Goal: Information Seeking & Learning: Check status

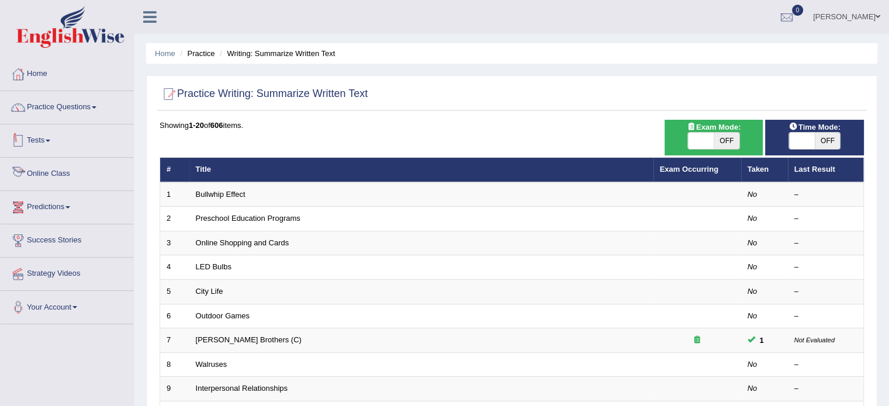
click at [55, 138] on link "Tests" at bounding box center [67, 138] width 133 height 29
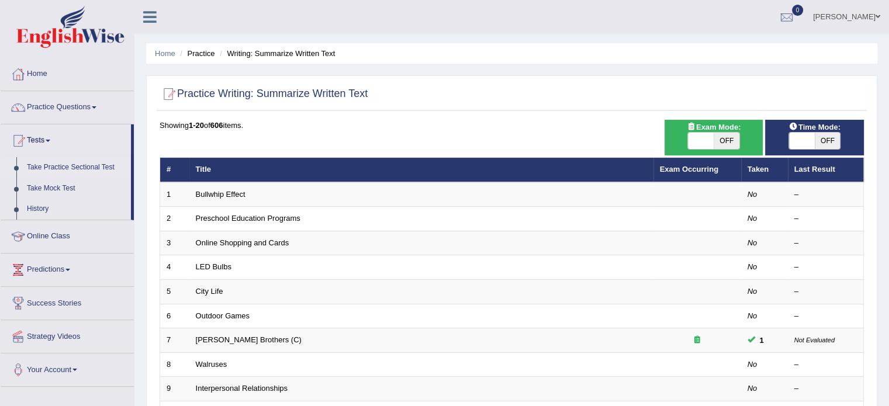
click at [77, 168] on link "Take Practice Sectional Test" at bounding box center [76, 167] width 109 height 21
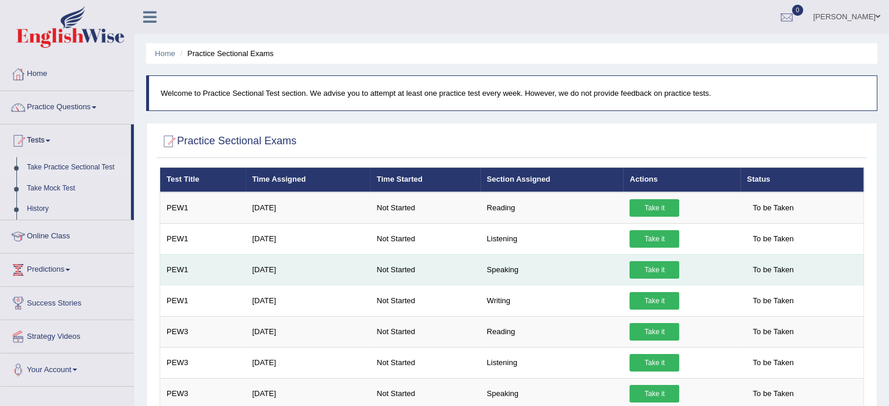
click at [656, 267] on link "Take it" at bounding box center [654, 270] width 50 height 18
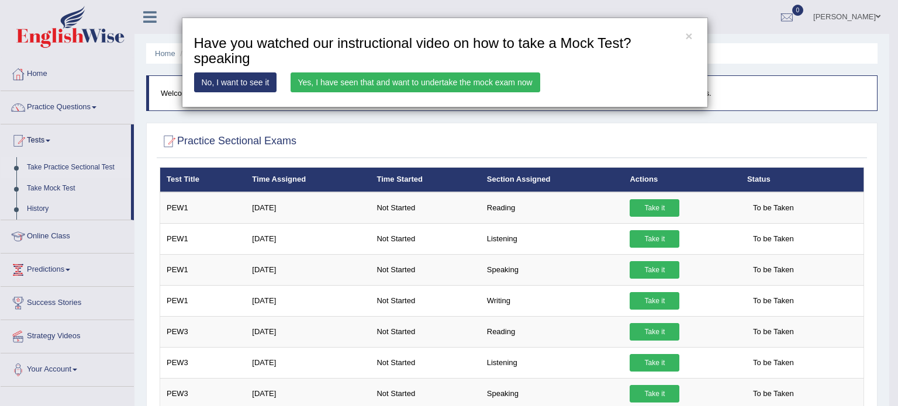
click at [481, 82] on link "Yes, I have seen that and want to undertake the mock exam now" at bounding box center [415, 82] width 250 height 20
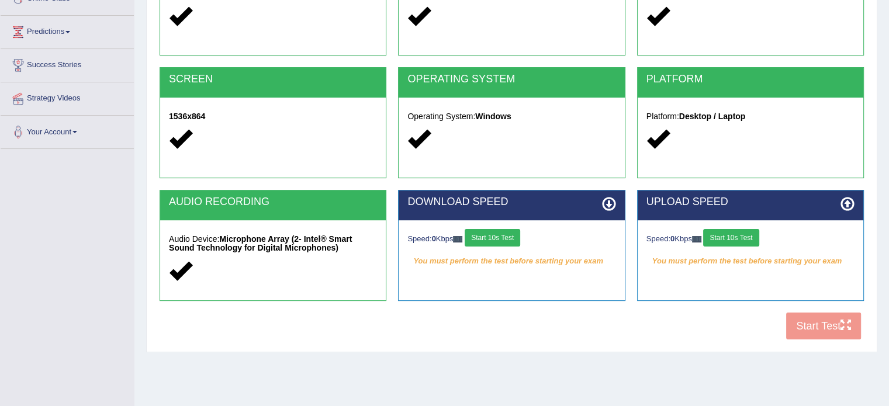
scroll to position [207, 0]
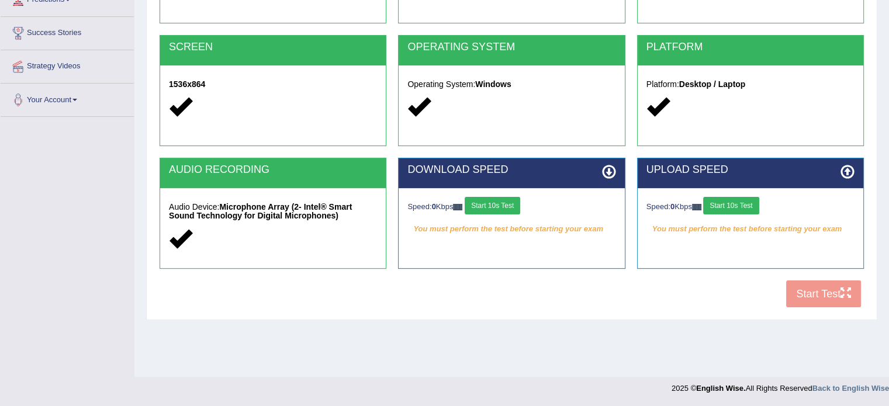
click at [823, 298] on div "COOKIES Cookies Enabled JAVASCRIPT Javascript Enabled BROWSER Browser: Chrome S…" at bounding box center [512, 112] width 710 height 401
click at [507, 202] on button "Start 10s Test" at bounding box center [493, 206] width 56 height 18
click at [721, 202] on button "Start 10s Test" at bounding box center [731, 206] width 56 height 18
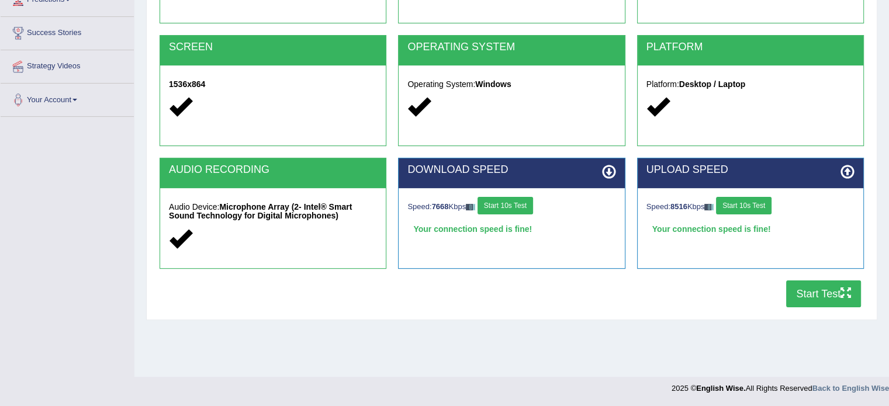
click at [802, 292] on button "Start Test" at bounding box center [823, 294] width 75 height 27
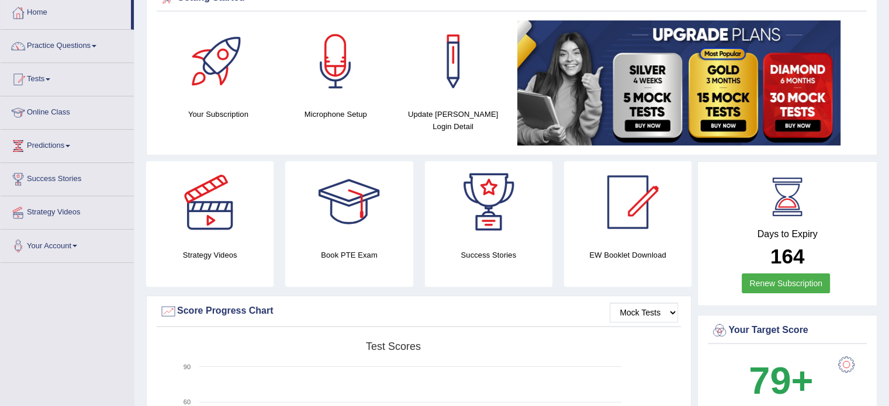
scroll to position [19, 0]
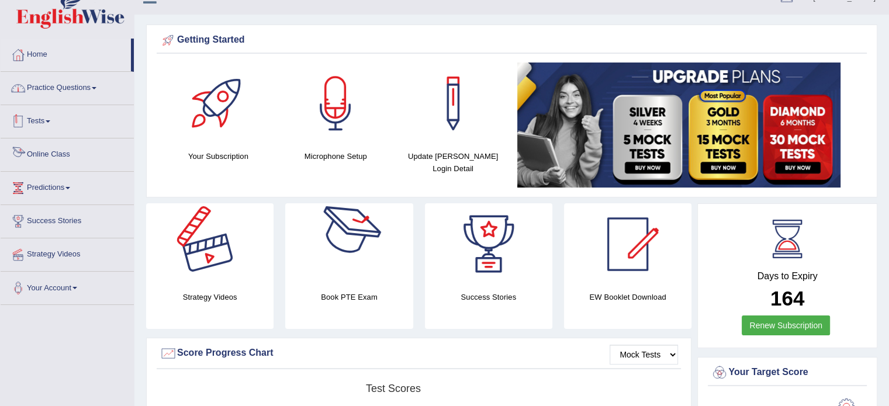
click at [95, 90] on link "Practice Questions" at bounding box center [67, 86] width 133 height 29
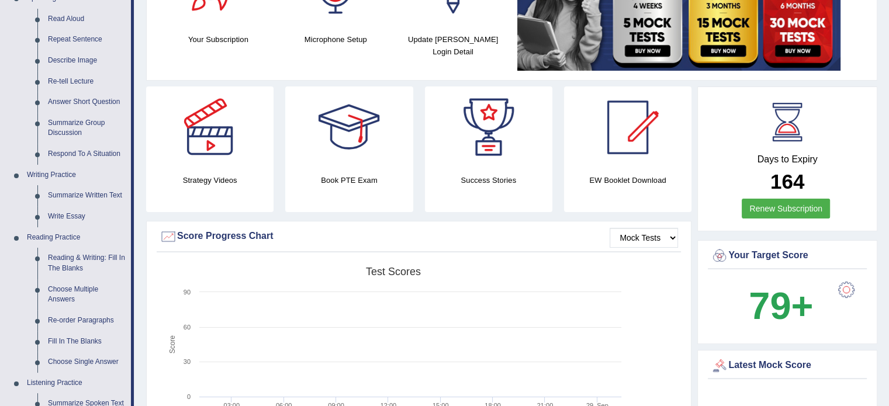
click at [603, 314] on rect at bounding box center [394, 351] width 468 height 181
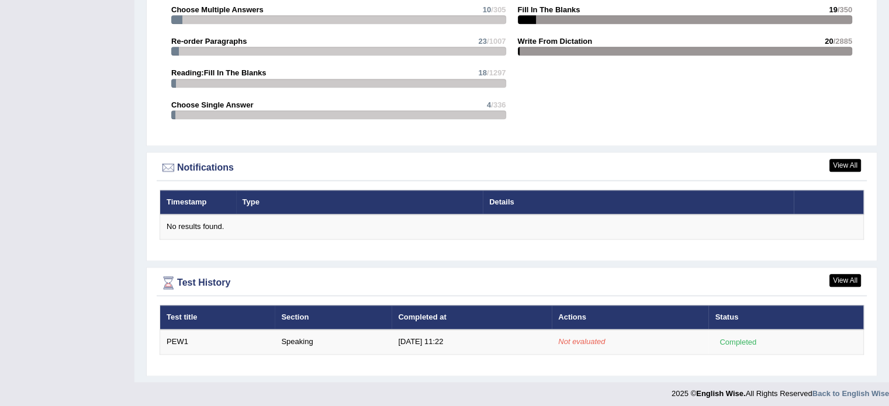
scroll to position [1279, 0]
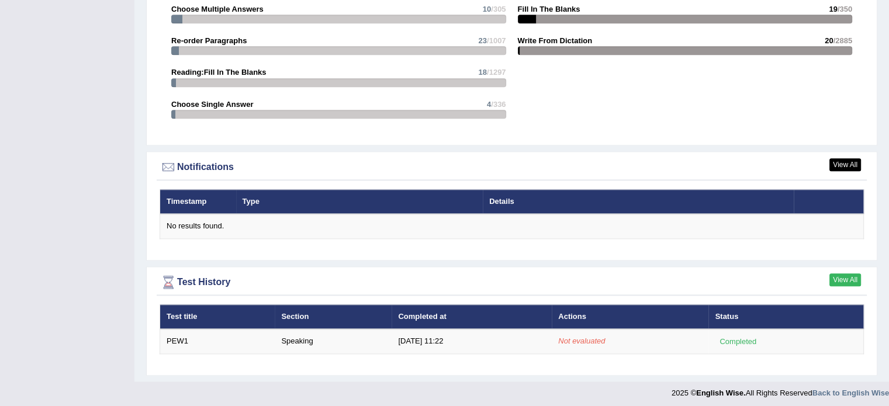
click at [839, 280] on link "View All" at bounding box center [845, 279] width 32 height 13
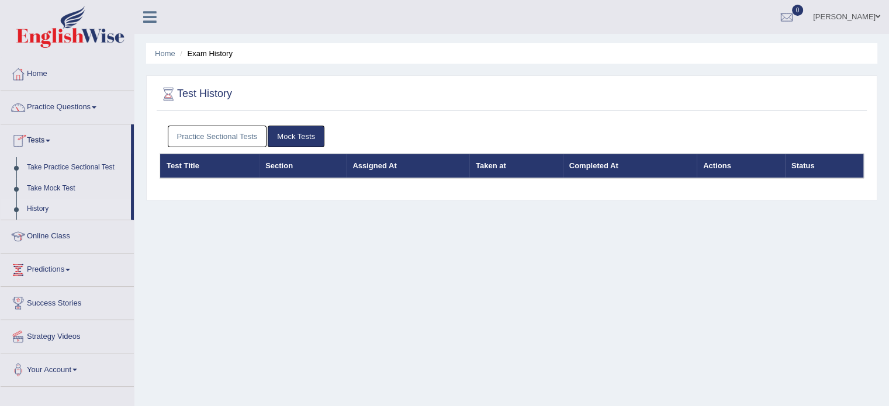
click at [29, 204] on link "History" at bounding box center [76, 209] width 109 height 21
click at [44, 209] on link "History" at bounding box center [76, 209] width 109 height 21
click at [279, 133] on link "Mock Tests" at bounding box center [296, 137] width 57 height 22
click at [196, 130] on link "Practice Sectional Tests" at bounding box center [217, 137] width 99 height 22
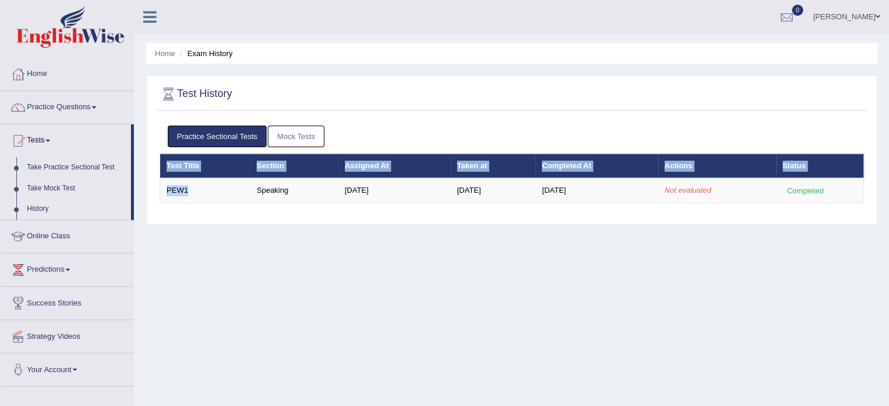
drag, startPoint x: 239, startPoint y: 186, endPoint x: 441, endPoint y: 203, distance: 203.0
click at [441, 203] on div "Practice Sectional Tests Mock Tests Test Title Section Assigned At Taken at Com…" at bounding box center [512, 169] width 710 height 99
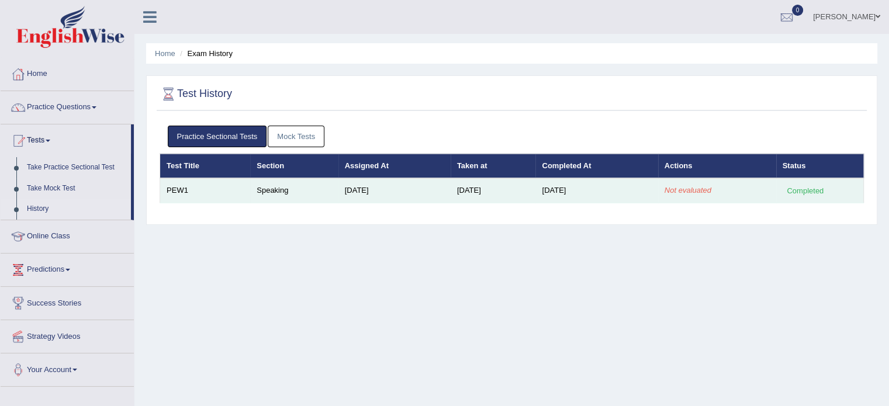
click at [451, 194] on td "[DATE]" at bounding box center [493, 190] width 85 height 25
drag, startPoint x: 442, startPoint y: 189, endPoint x: 498, endPoint y: 191, distance: 56.7
click at [498, 191] on td "[DATE]" at bounding box center [493, 190] width 85 height 25
click at [499, 191] on td "Sep 29, 2025" at bounding box center [493, 190] width 85 height 25
drag, startPoint x: 551, startPoint y: 188, endPoint x: 632, endPoint y: 194, distance: 81.4
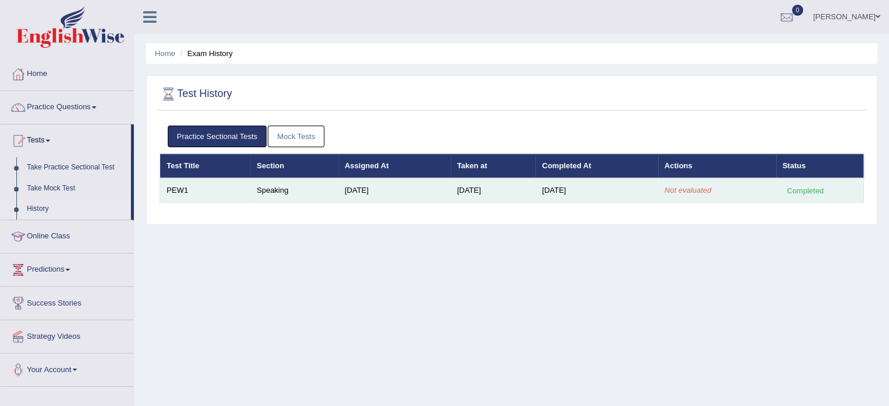
click at [632, 194] on tr "PEW1 Speaking Aug 12, 2025 Sep 29, 2025 Sep 29, 2025 Not evaluated Completed" at bounding box center [512, 190] width 704 height 25
click at [617, 189] on td "Sep 29, 2025" at bounding box center [596, 190] width 122 height 25
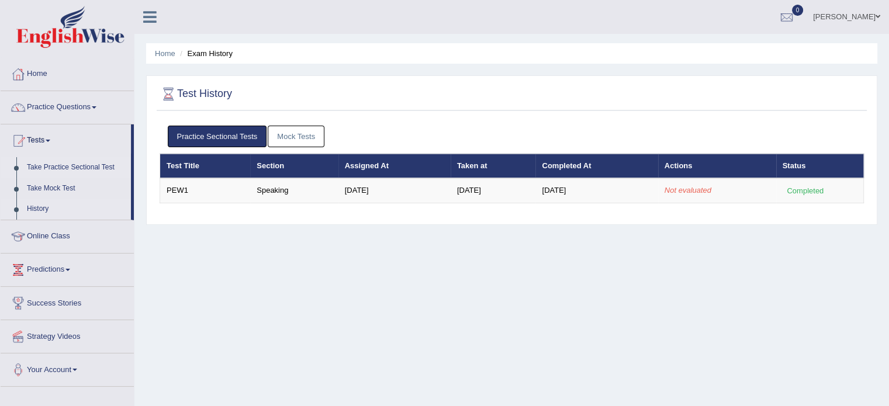
click at [52, 165] on link "Take Practice Sectional Test" at bounding box center [76, 167] width 109 height 21
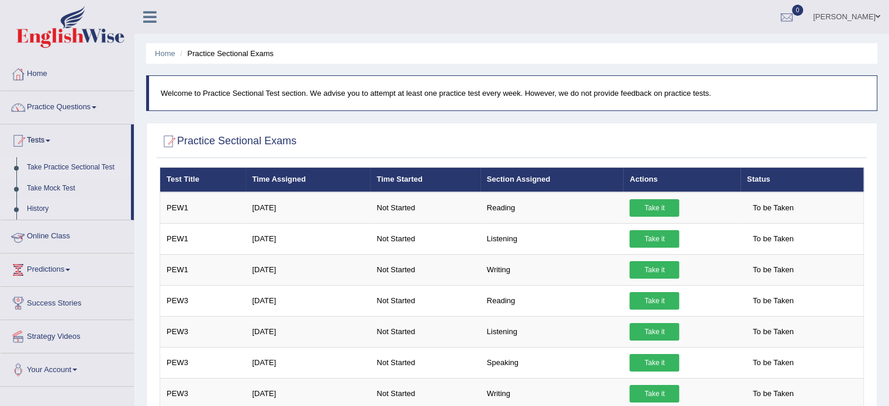
click at [36, 207] on link "History" at bounding box center [76, 209] width 109 height 21
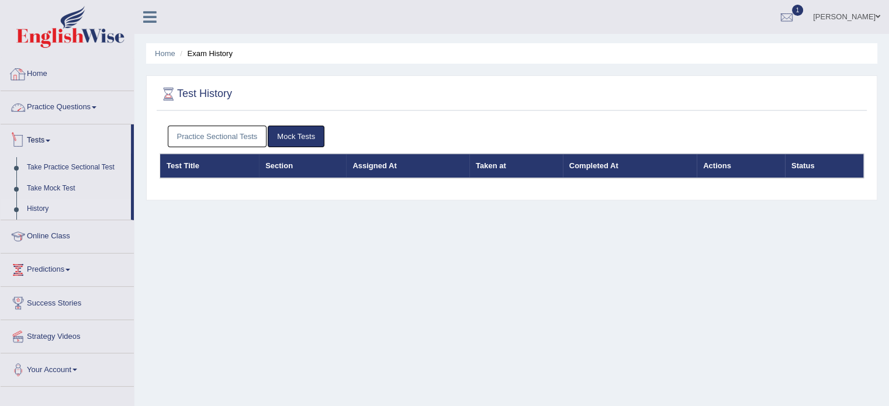
click at [37, 78] on link "Home" at bounding box center [67, 72] width 133 height 29
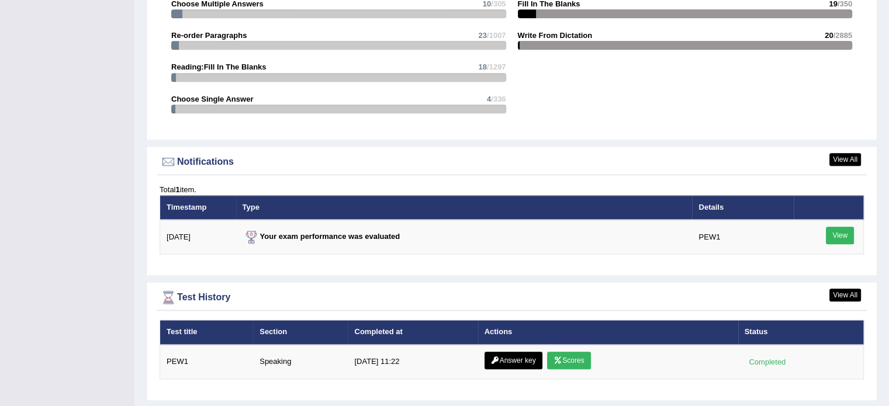
scroll to position [1286, 0]
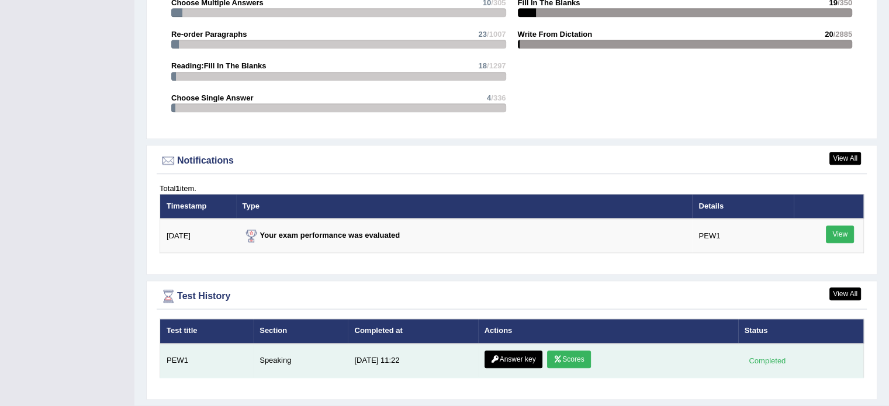
click at [581, 353] on link "Scores" at bounding box center [568, 360] width 43 height 18
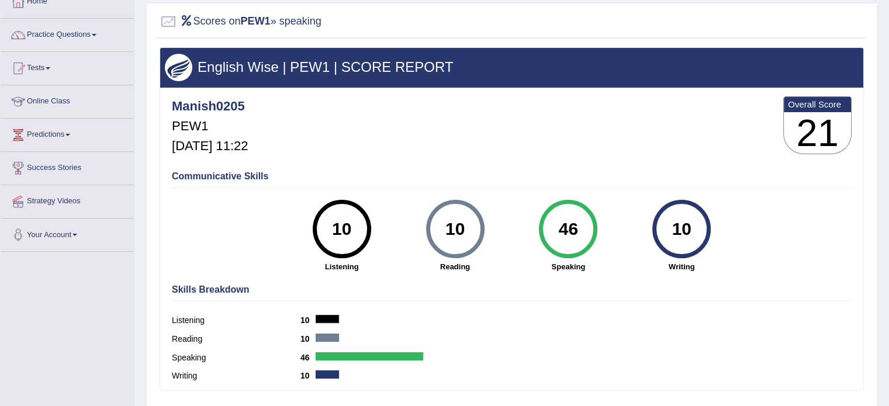
scroll to position [51, 0]
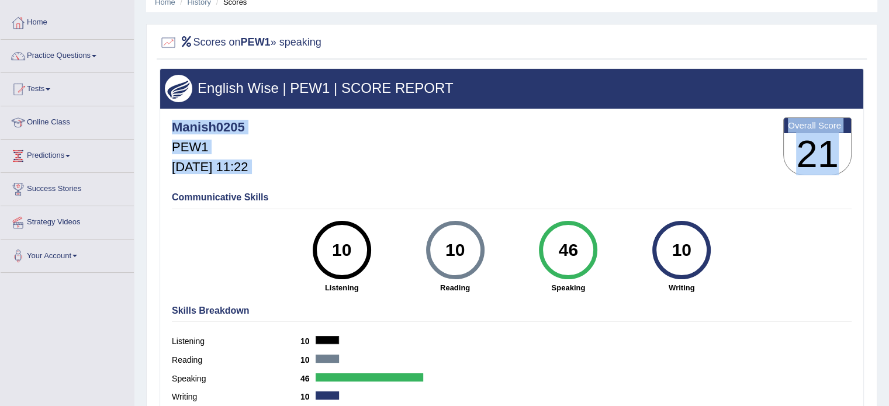
drag, startPoint x: 846, startPoint y: 136, endPoint x: 796, endPoint y: 186, distance: 71.1
click at [796, 115] on div "Manish0205 PEW1 Sep 29, 2025, 11:22 Overall Score 21 Communicative Skills 10 Li…" at bounding box center [511, 112] width 703 height 6
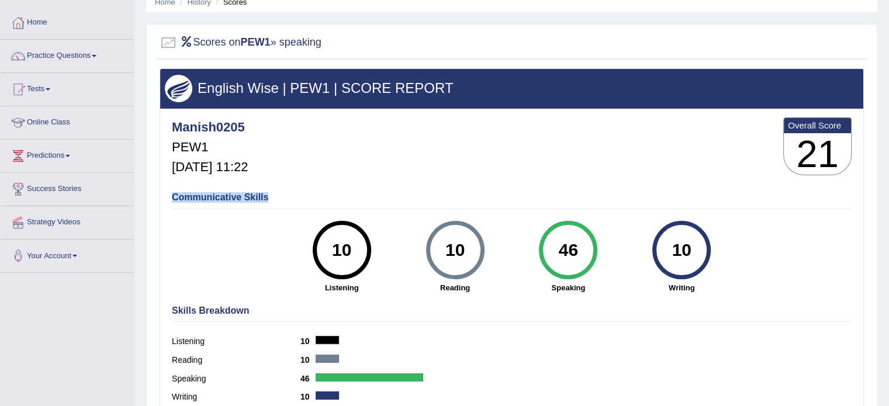
click at [788, 188] on div "Communicative Skills 10 Listening 10 Reading 46 Speaking 10 Writing" at bounding box center [511, 241] width 685 height 110
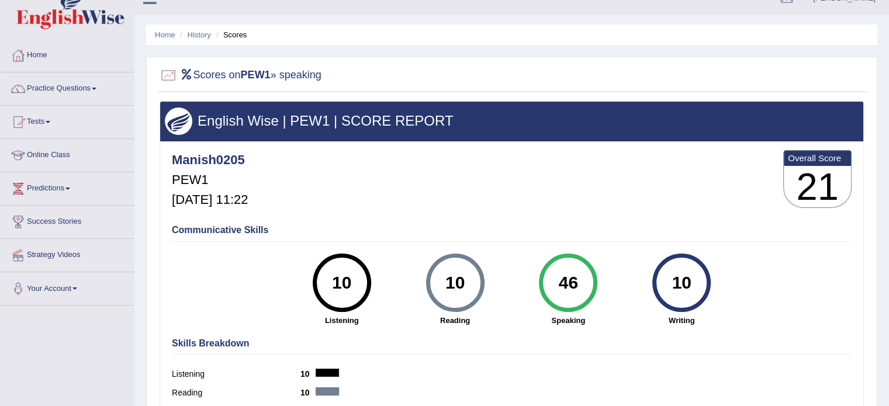
scroll to position [0, 0]
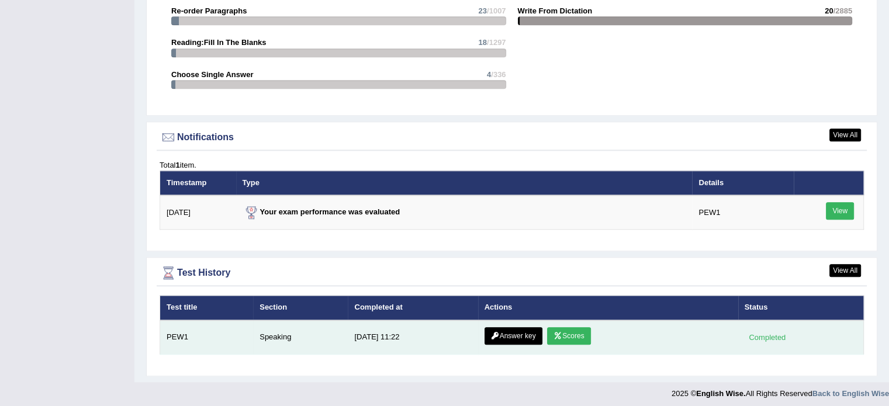
click at [505, 333] on link "Answer key" at bounding box center [513, 336] width 58 height 18
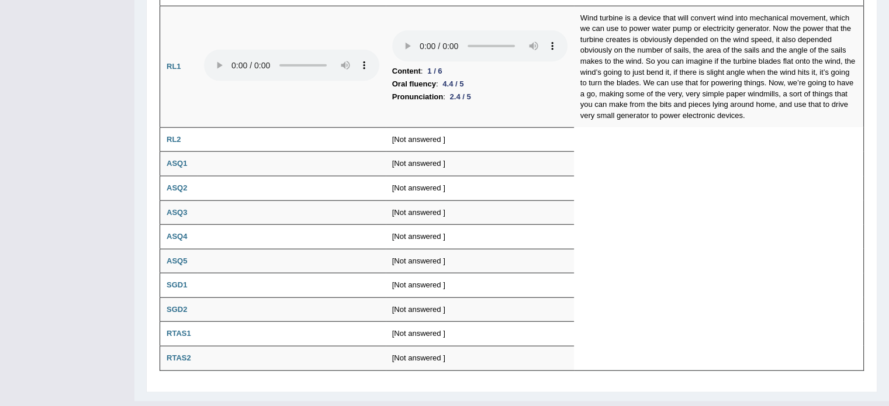
scroll to position [2824, 0]
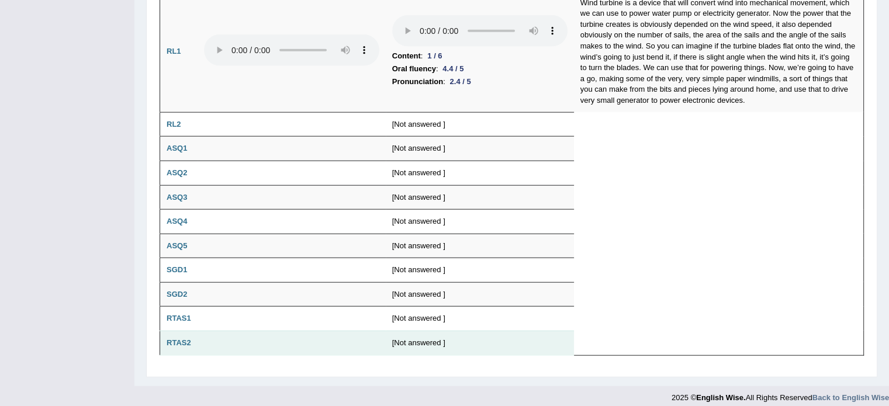
click at [430, 331] on td "[Not answered ]" at bounding box center [480, 343] width 188 height 25
click at [175, 338] on b "RTAS2" at bounding box center [179, 342] width 25 height 9
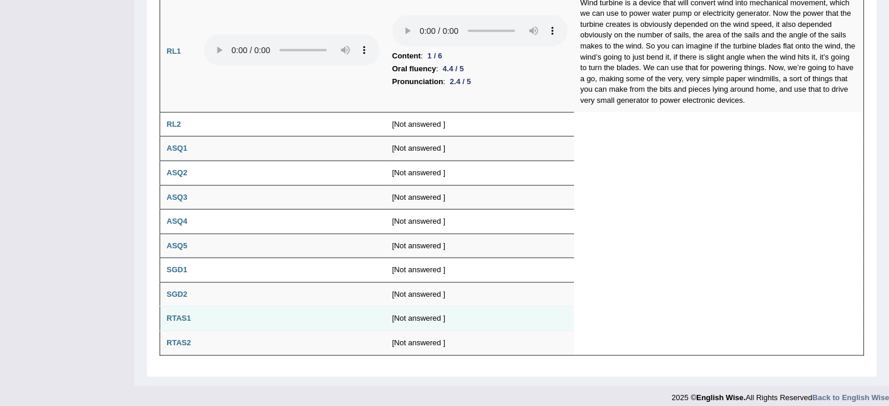
click at [173, 314] on b "RTAS1" at bounding box center [179, 318] width 25 height 9
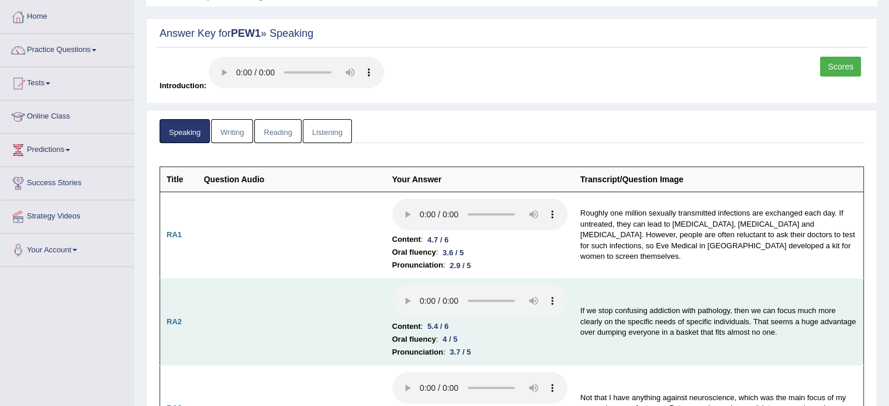
scroll to position [0, 0]
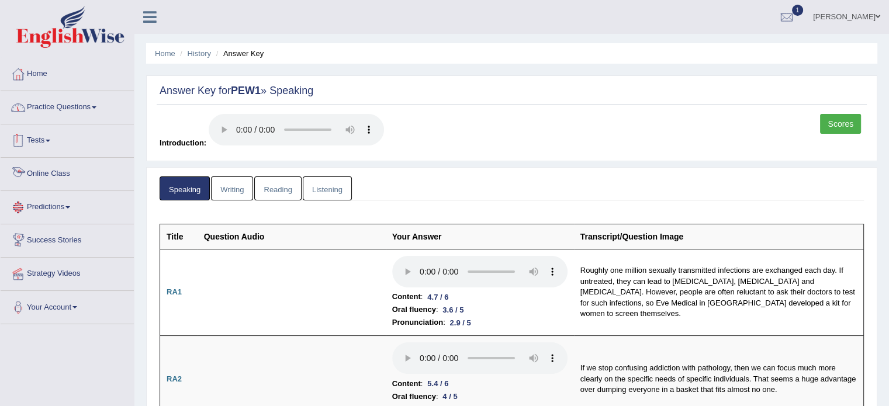
click at [102, 107] on link "Practice Questions" at bounding box center [67, 105] width 133 height 29
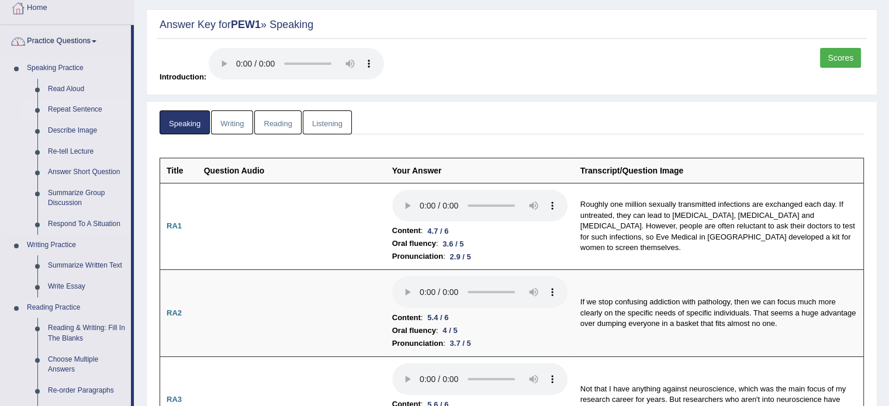
scroll to position [78, 0]
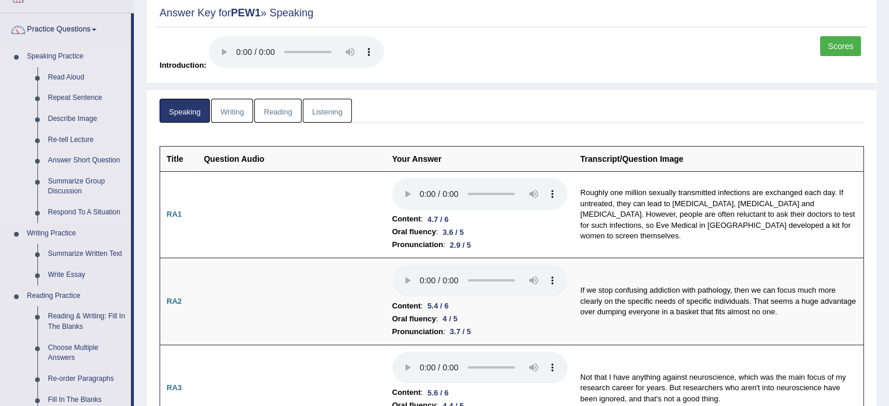
click at [82, 54] on link "Speaking Practice" at bounding box center [76, 56] width 109 height 21
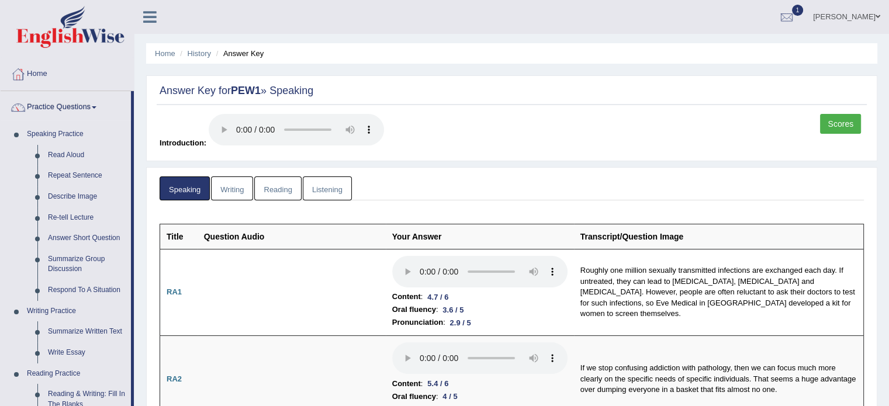
click at [101, 112] on link "Practice Questions" at bounding box center [66, 105] width 130 height 29
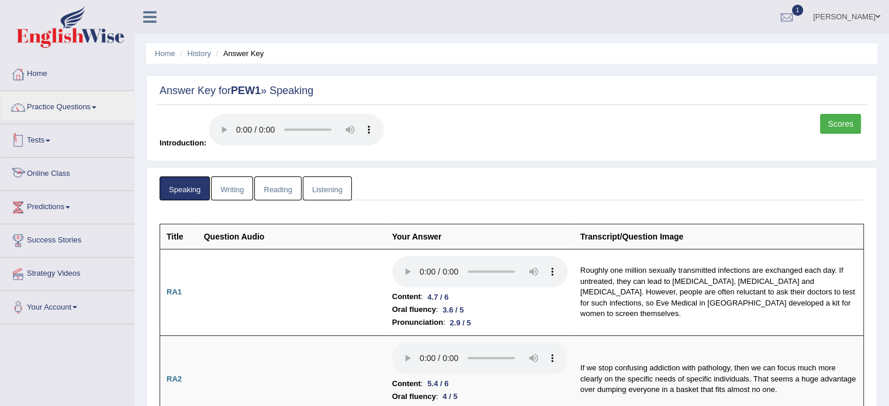
click at [66, 137] on link "Tests" at bounding box center [67, 138] width 133 height 29
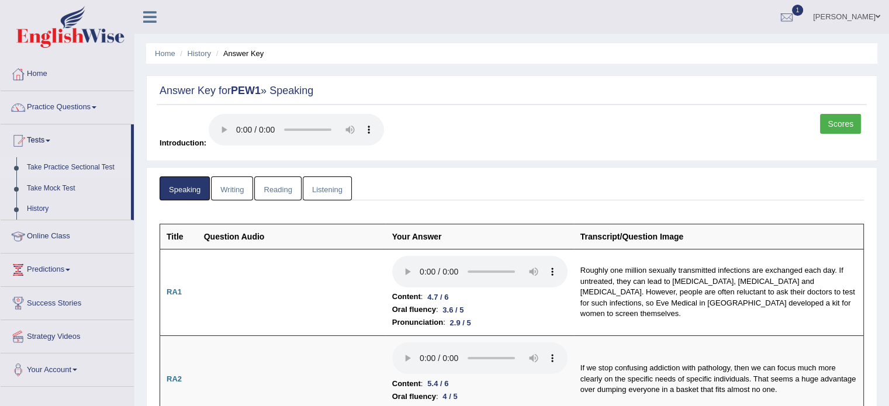
click at [71, 170] on link "Take Practice Sectional Test" at bounding box center [76, 167] width 109 height 21
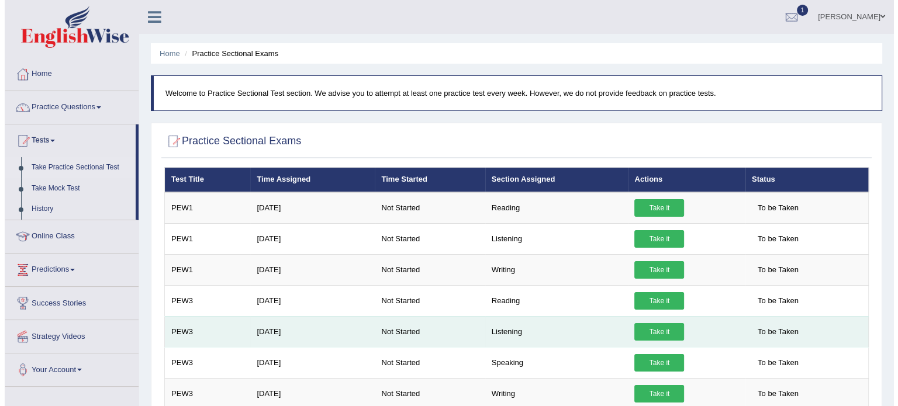
scroll to position [19, 0]
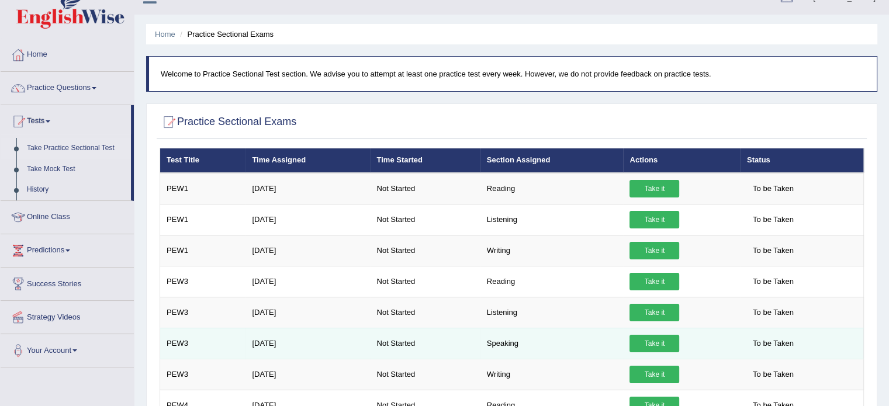
click at [645, 344] on link "Take it" at bounding box center [654, 344] width 50 height 18
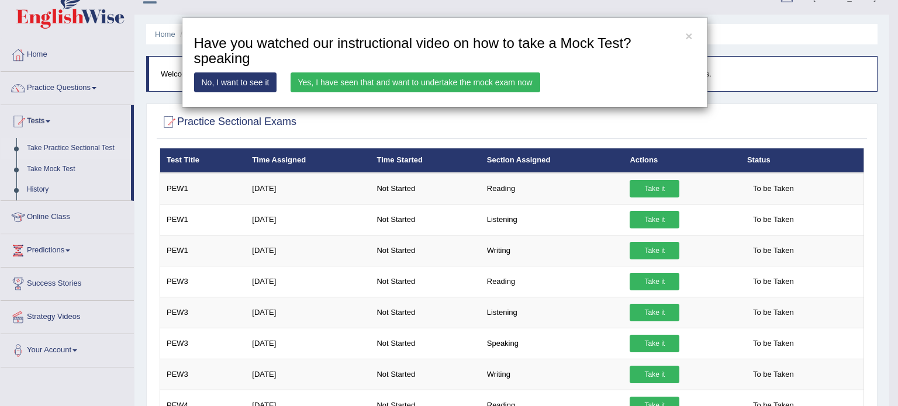
click at [369, 86] on link "Yes, I have seen that and want to undertake the mock exam now" at bounding box center [415, 82] width 250 height 20
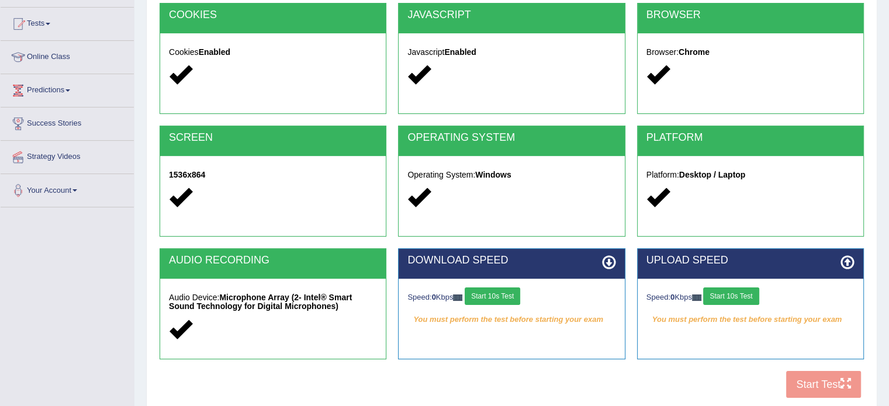
click at [500, 294] on button "Start 10s Test" at bounding box center [493, 297] width 56 height 18
click at [731, 294] on div "Speed: 0 Kbps Start 10s Test" at bounding box center [750, 298] width 208 height 20
click at [739, 291] on button "Start 10s Test" at bounding box center [731, 297] width 56 height 18
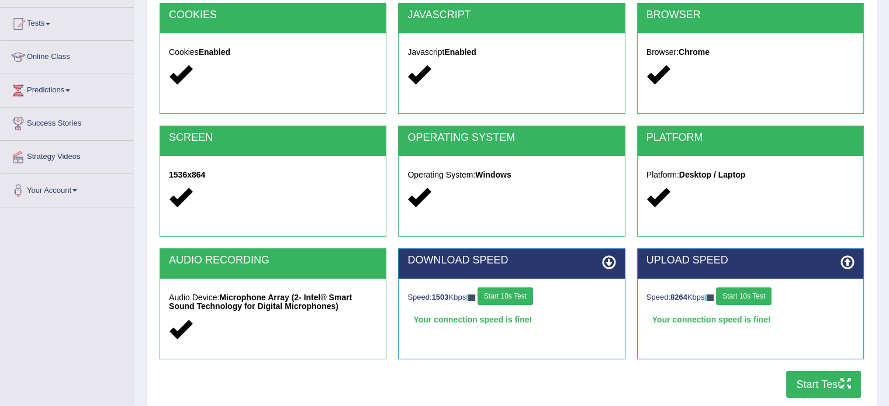
click at [804, 379] on button "Start Test" at bounding box center [823, 384] width 75 height 27
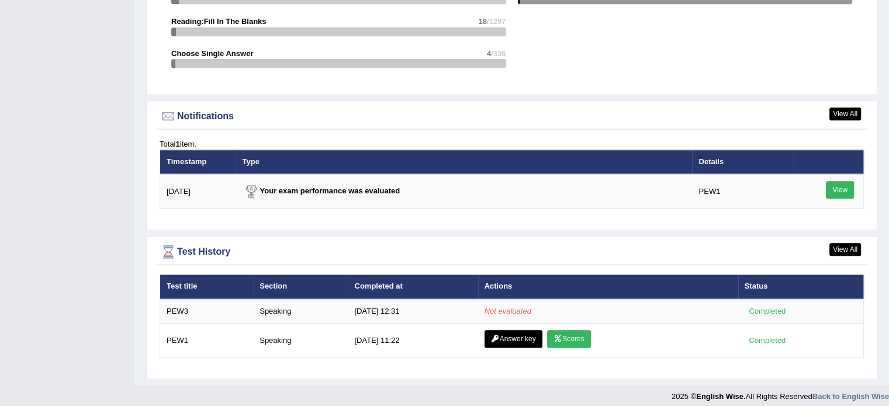
scroll to position [1334, 0]
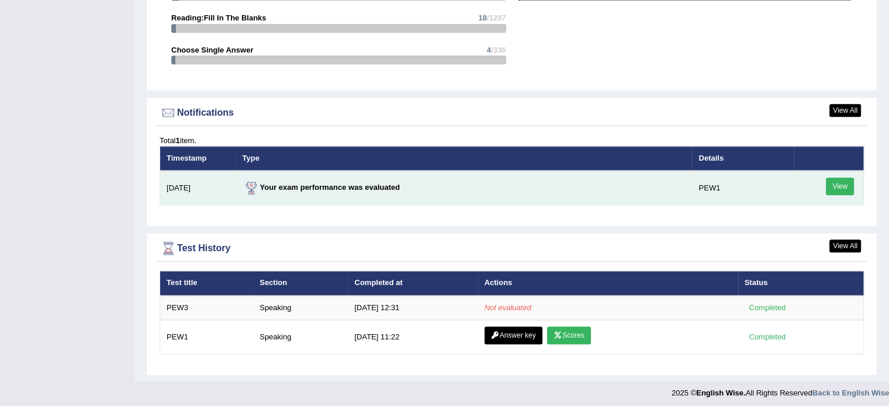
click at [834, 179] on link "View" at bounding box center [840, 187] width 28 height 18
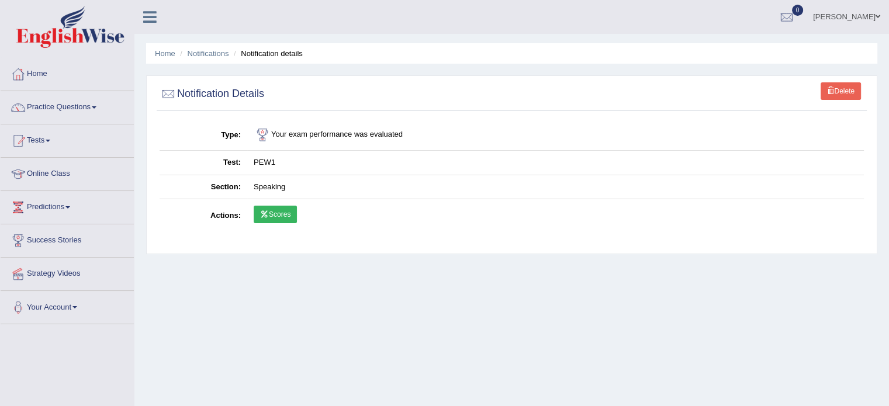
click at [282, 213] on link "Scores" at bounding box center [275, 215] width 43 height 18
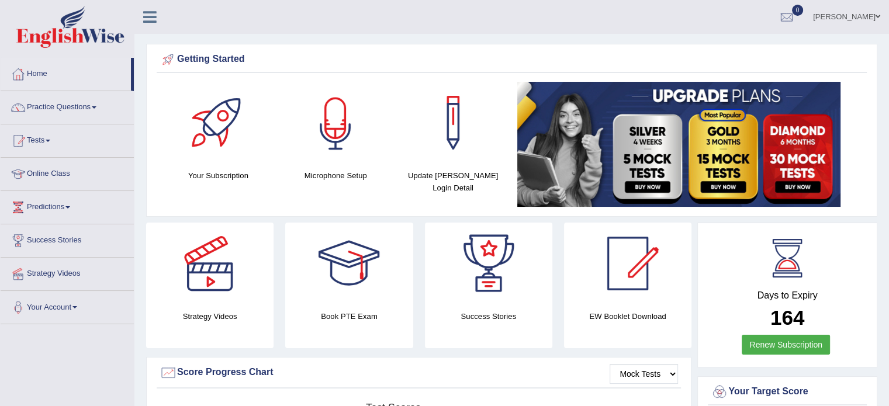
scroll to position [1313, 0]
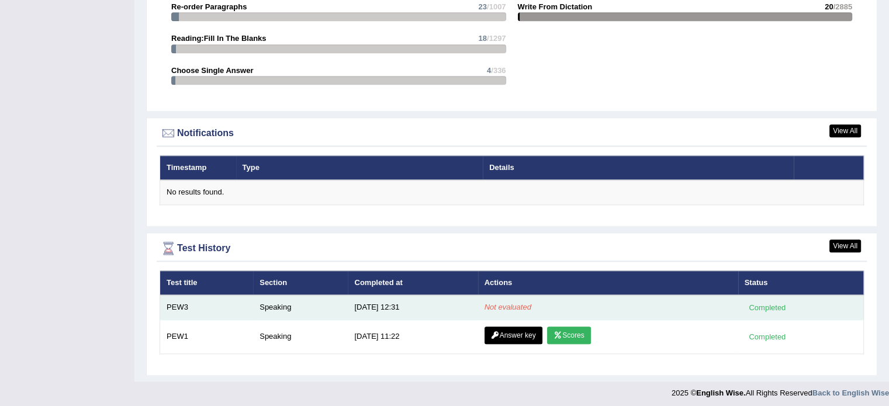
click at [283, 306] on td "Speaking" at bounding box center [300, 307] width 95 height 25
click at [361, 301] on td "[DATE] 12:31" at bounding box center [413, 307] width 130 height 25
click at [478, 299] on td "Not evaluated" at bounding box center [608, 307] width 260 height 25
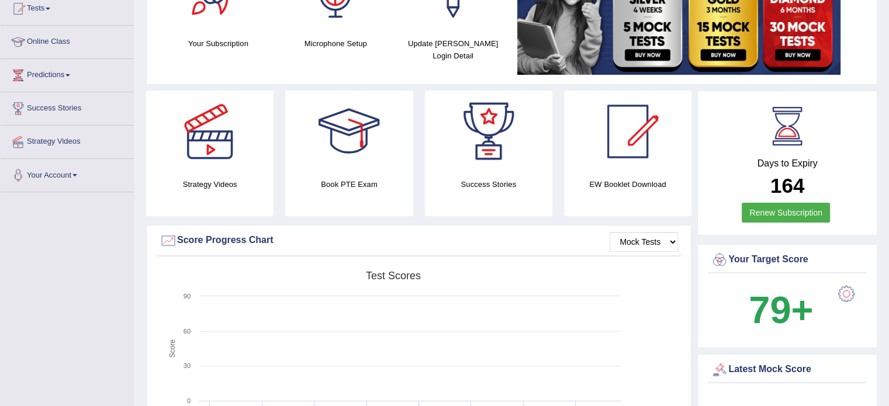
scroll to position [27, 0]
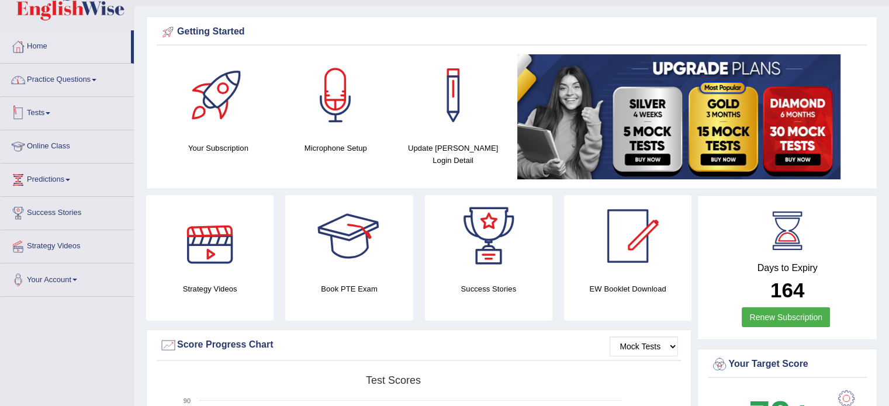
click at [91, 81] on link "Practice Questions" at bounding box center [67, 78] width 133 height 29
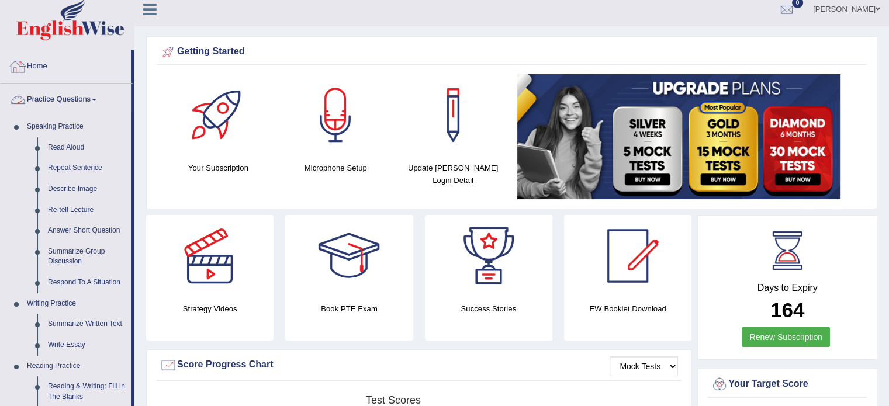
click at [96, 100] on span at bounding box center [94, 100] width 5 height 2
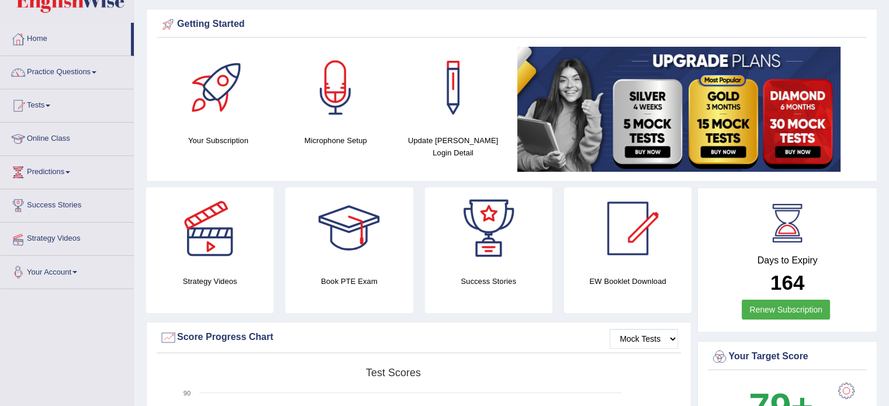
scroll to position [0, 0]
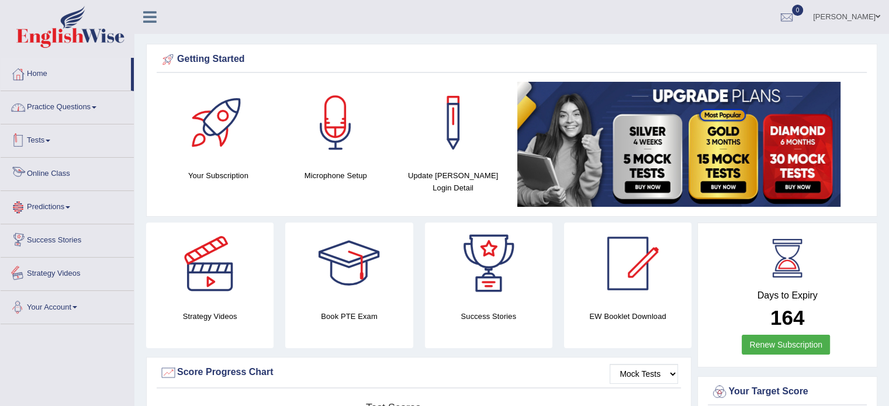
click at [86, 108] on link "Practice Questions" at bounding box center [67, 105] width 133 height 29
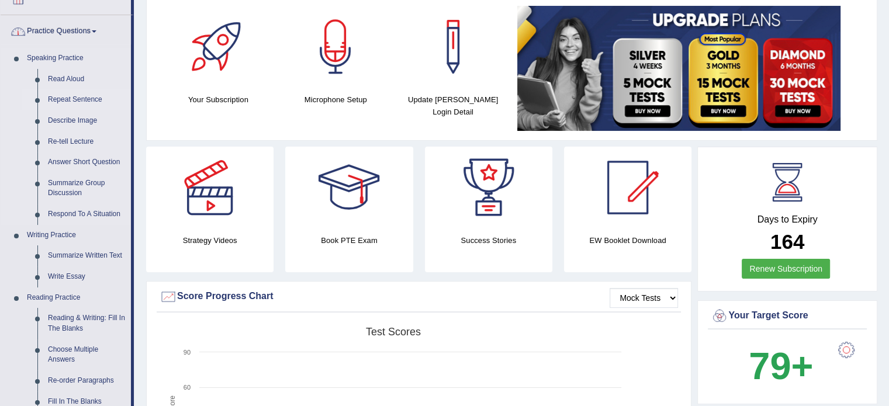
scroll to position [78, 0]
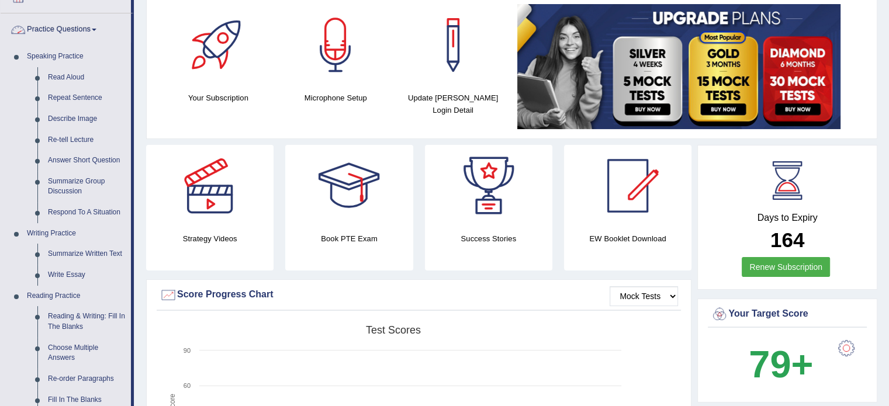
click at [89, 26] on link "Practice Questions" at bounding box center [66, 27] width 130 height 29
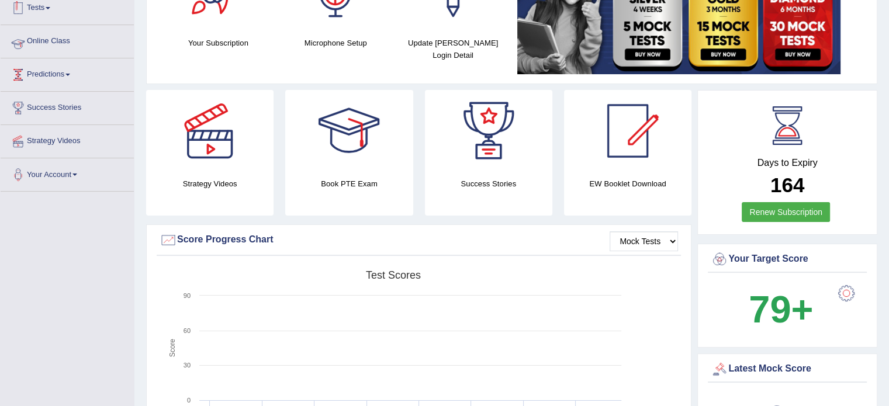
scroll to position [136, 0]
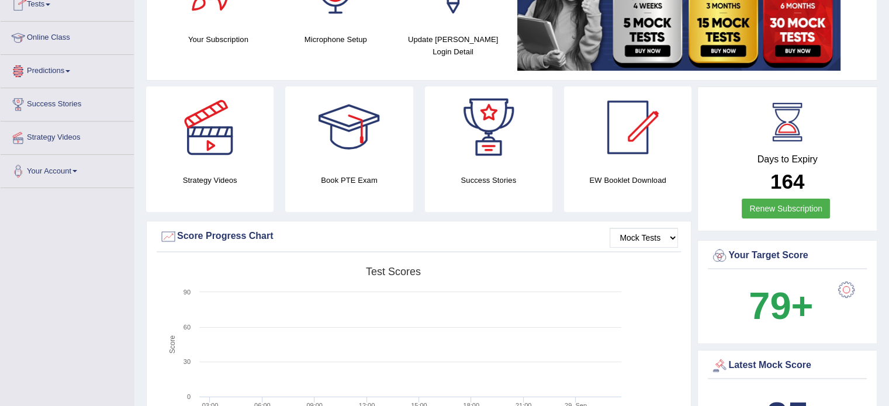
click at [42, 9] on link "Tests" at bounding box center [67, 2] width 133 height 29
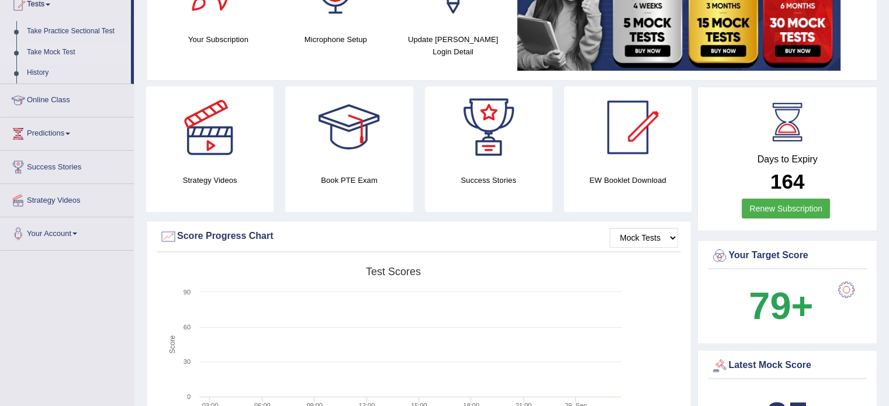
click at [70, 49] on link "Take Mock Test" at bounding box center [76, 52] width 109 height 21
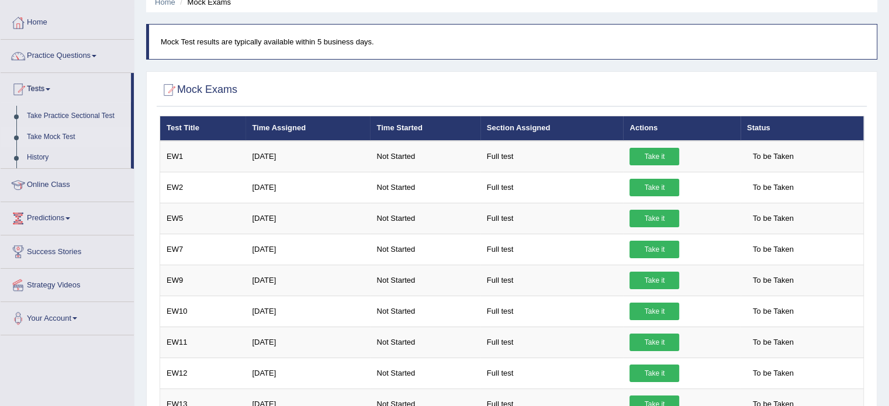
scroll to position [19, 0]
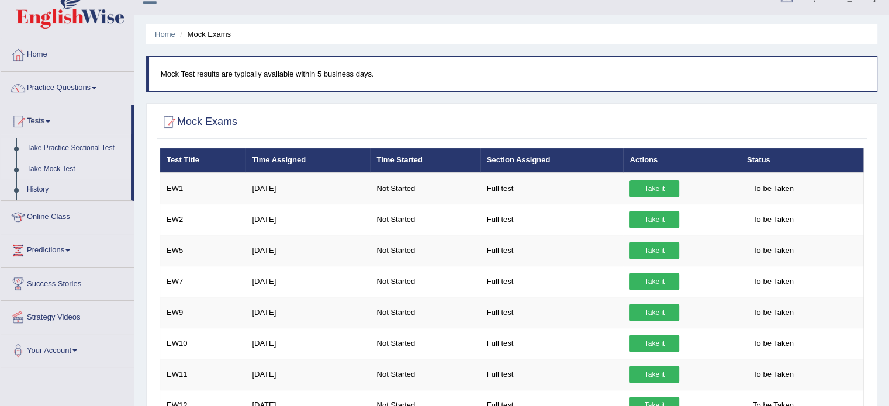
click at [99, 143] on link "Take Practice Sectional Test" at bounding box center [76, 148] width 109 height 21
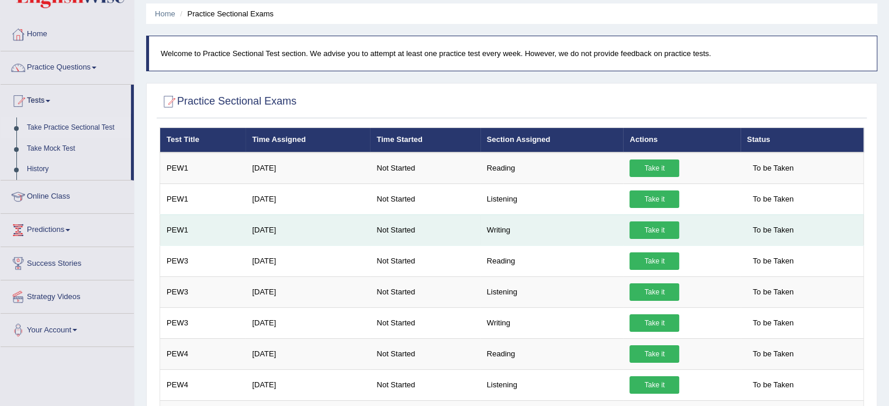
scroll to position [39, 0]
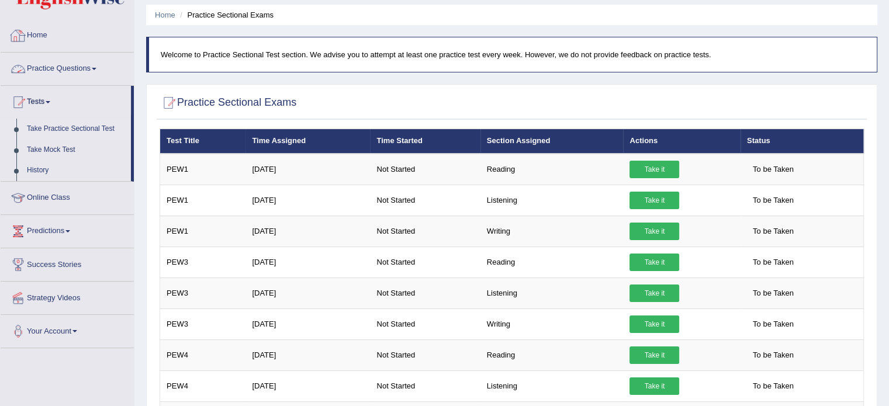
click at [42, 34] on link "Home" at bounding box center [67, 33] width 133 height 29
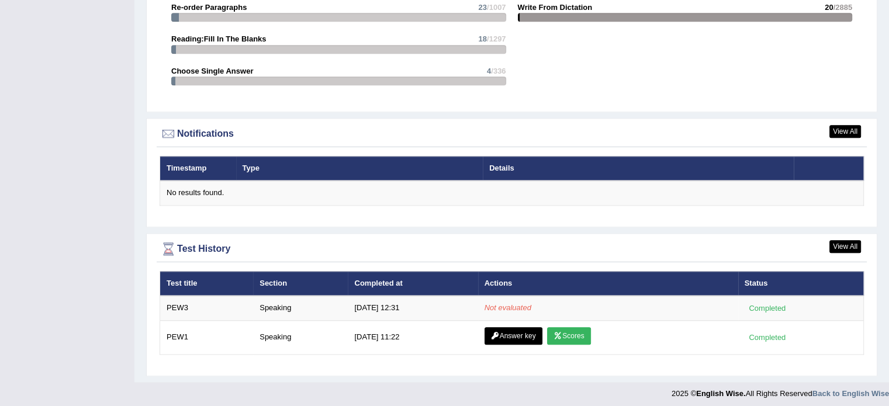
scroll to position [1313, 0]
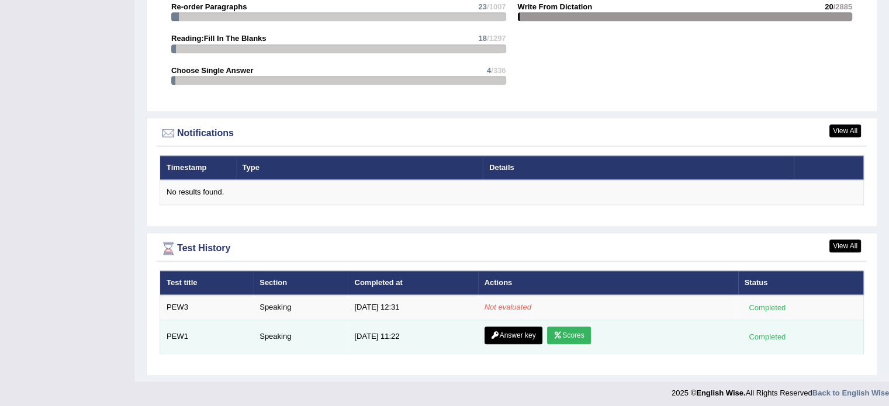
click at [570, 328] on link "Scores" at bounding box center [568, 336] width 43 height 18
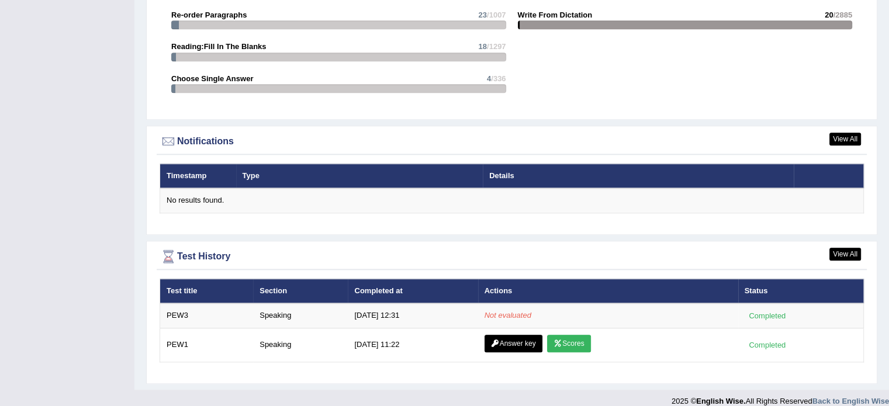
scroll to position [1313, 0]
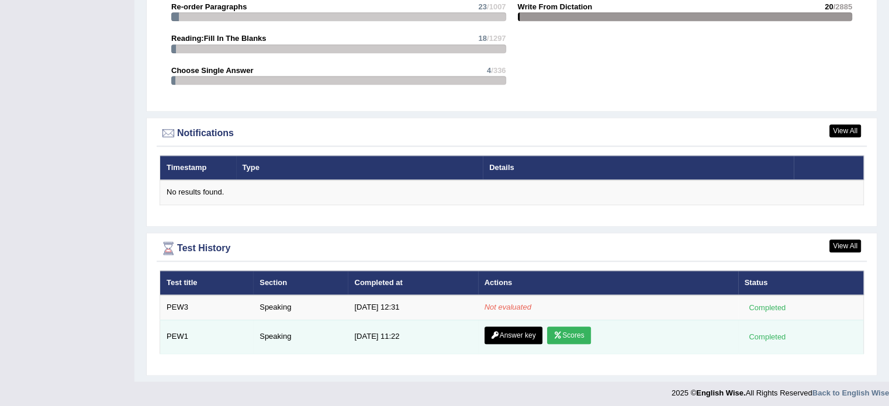
click at [508, 331] on link "Answer key" at bounding box center [513, 336] width 58 height 18
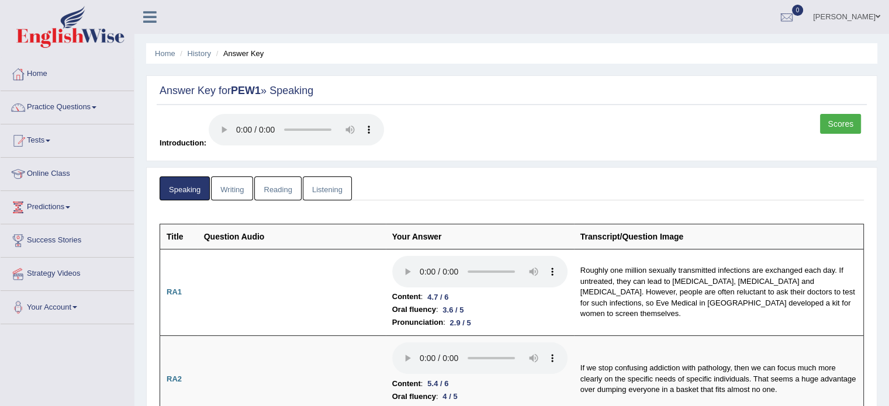
click at [231, 191] on link "Writing" at bounding box center [232, 188] width 42 height 24
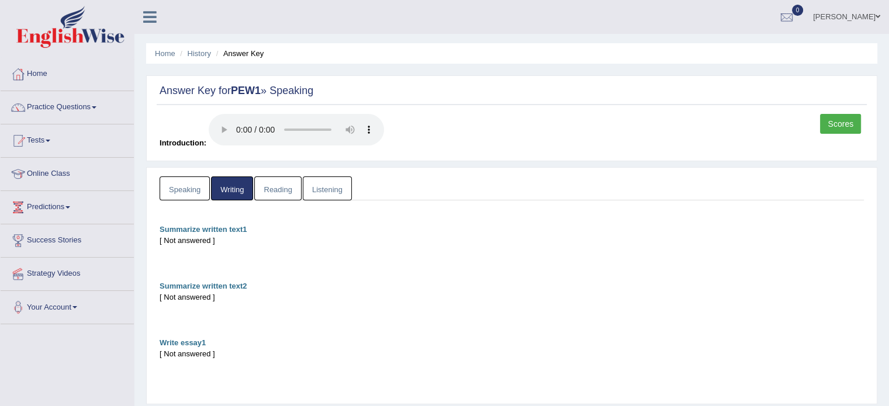
click at [288, 191] on link "Reading" at bounding box center [277, 188] width 47 height 24
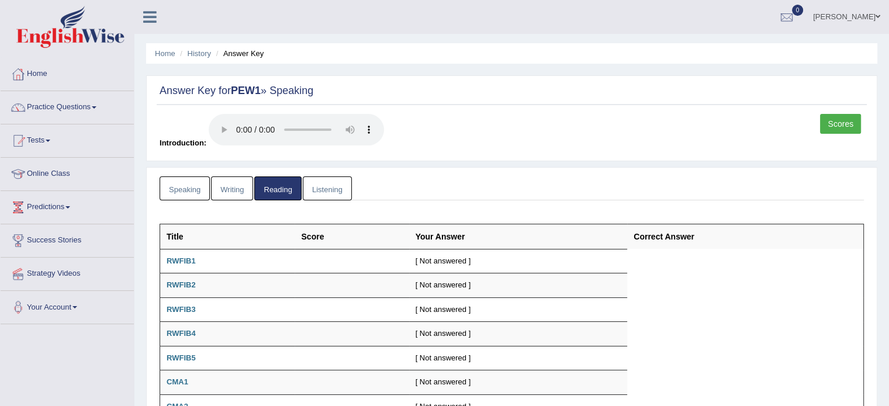
click at [344, 191] on link "Listening" at bounding box center [327, 188] width 49 height 24
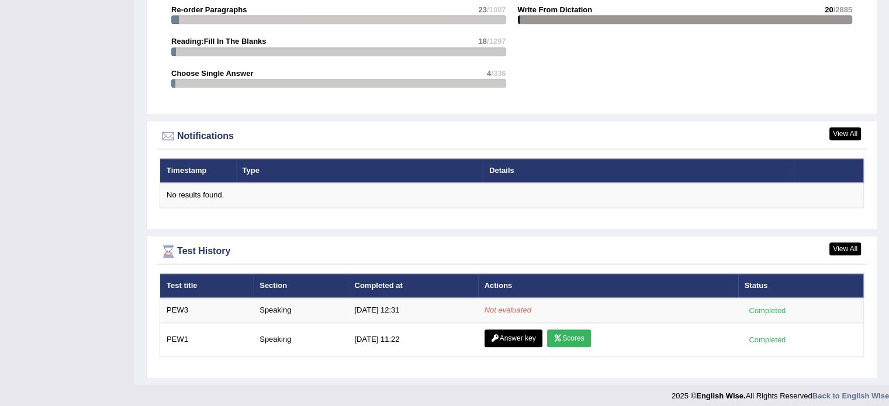
scroll to position [1313, 0]
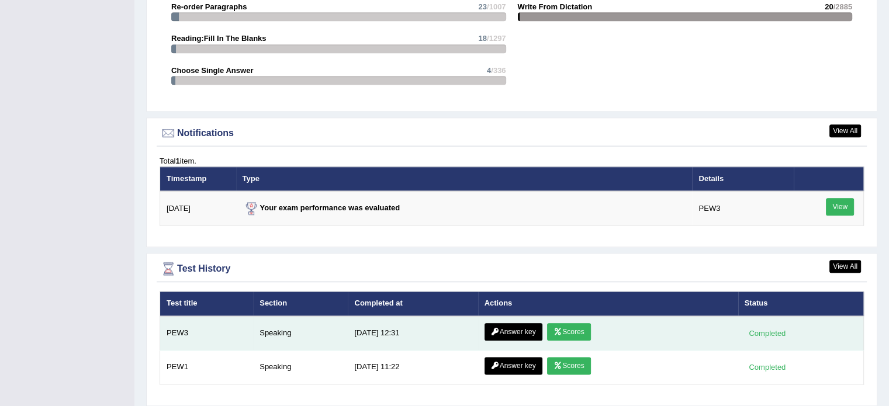
click at [570, 335] on link "Scores" at bounding box center [568, 332] width 43 height 18
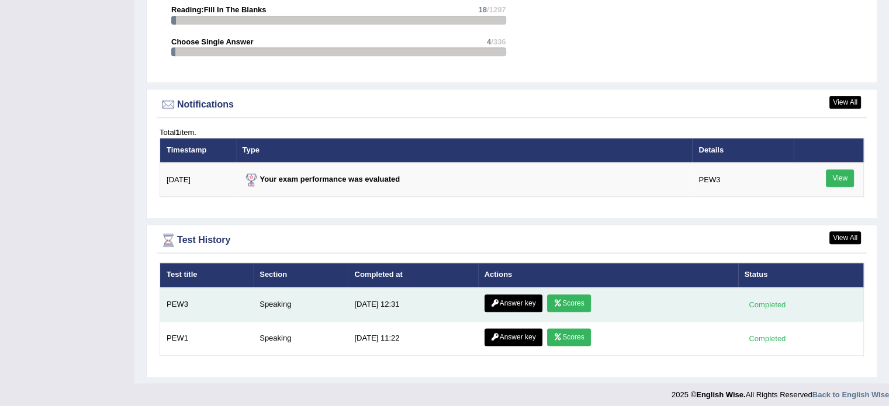
scroll to position [1343, 0]
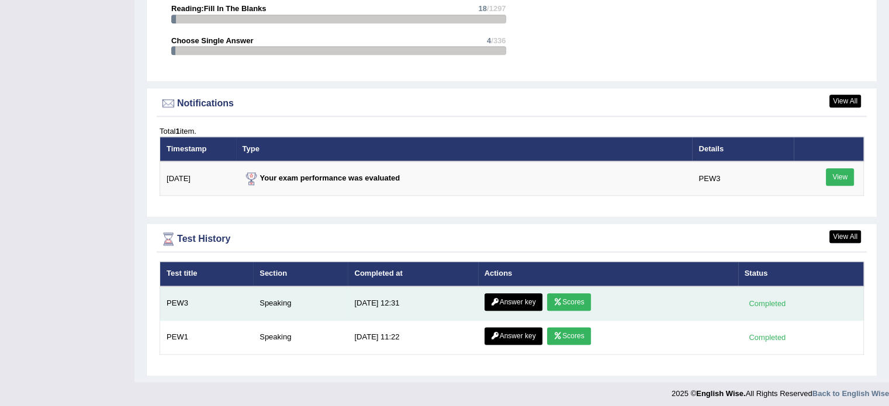
click at [486, 293] on link "Answer key" at bounding box center [513, 302] width 58 height 18
click at [566, 294] on link "Scores" at bounding box center [568, 302] width 43 height 18
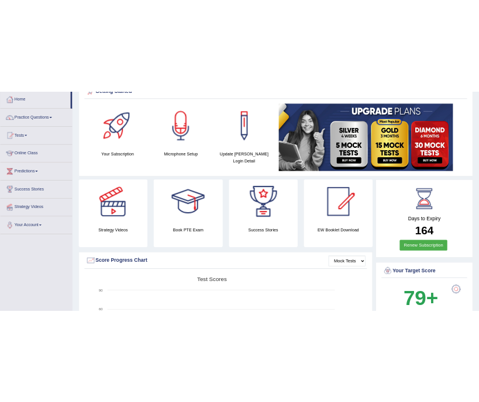
scroll to position [57, 0]
